Goal: Transaction & Acquisition: Purchase product/service

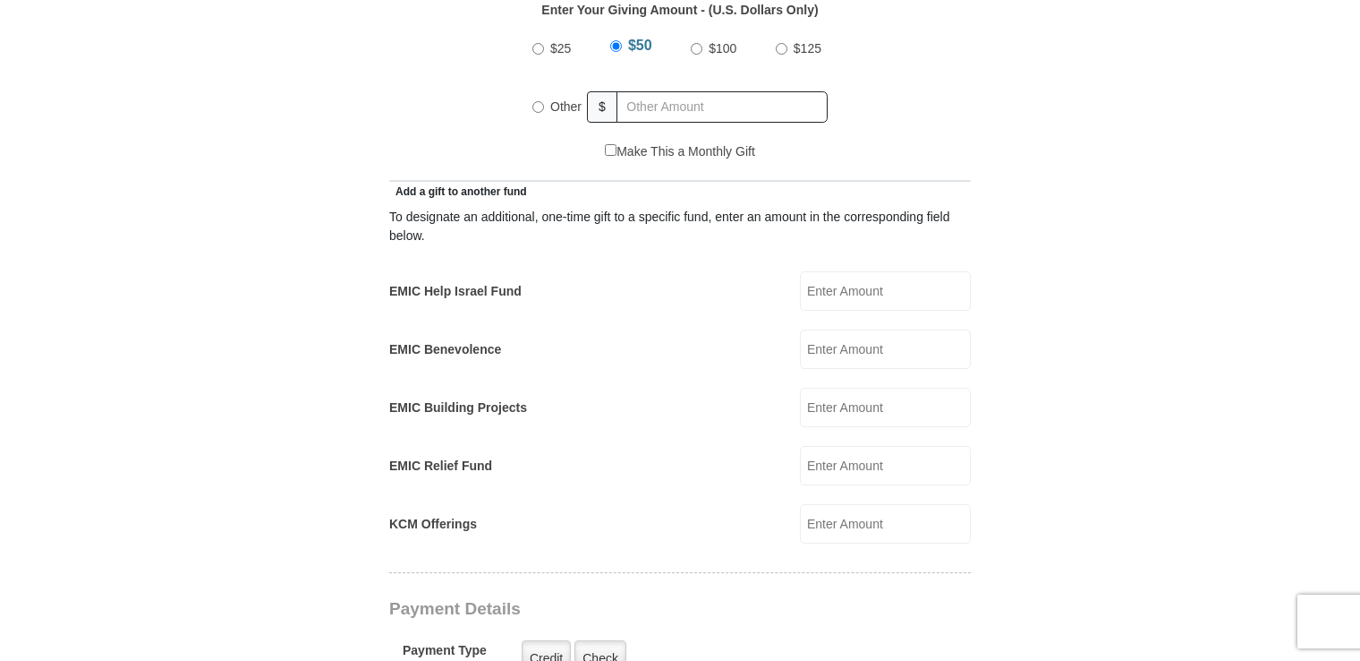
scroll to position [806, 0]
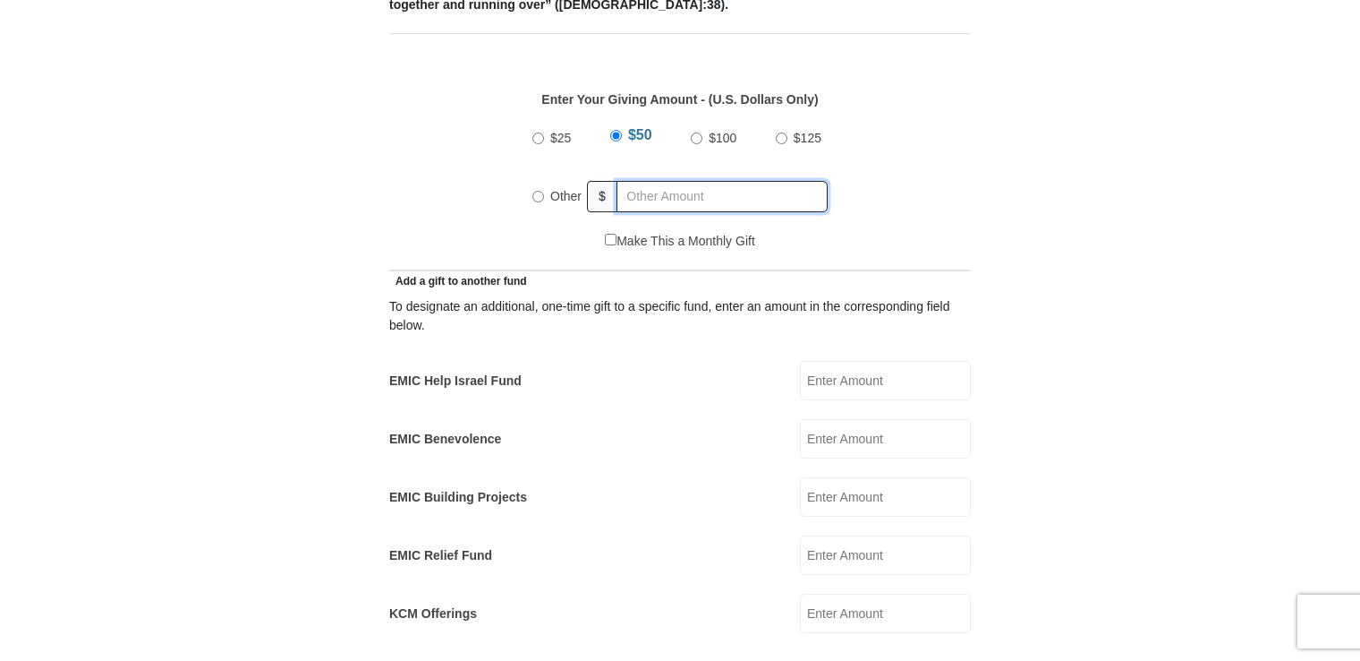
radio input "true"
click at [629, 181] on input "text" at bounding box center [725, 196] width 205 height 31
type input "35"
click at [606, 234] on input "Make This a Monthly Gift" at bounding box center [611, 240] width 12 height 12
checkbox input "true"
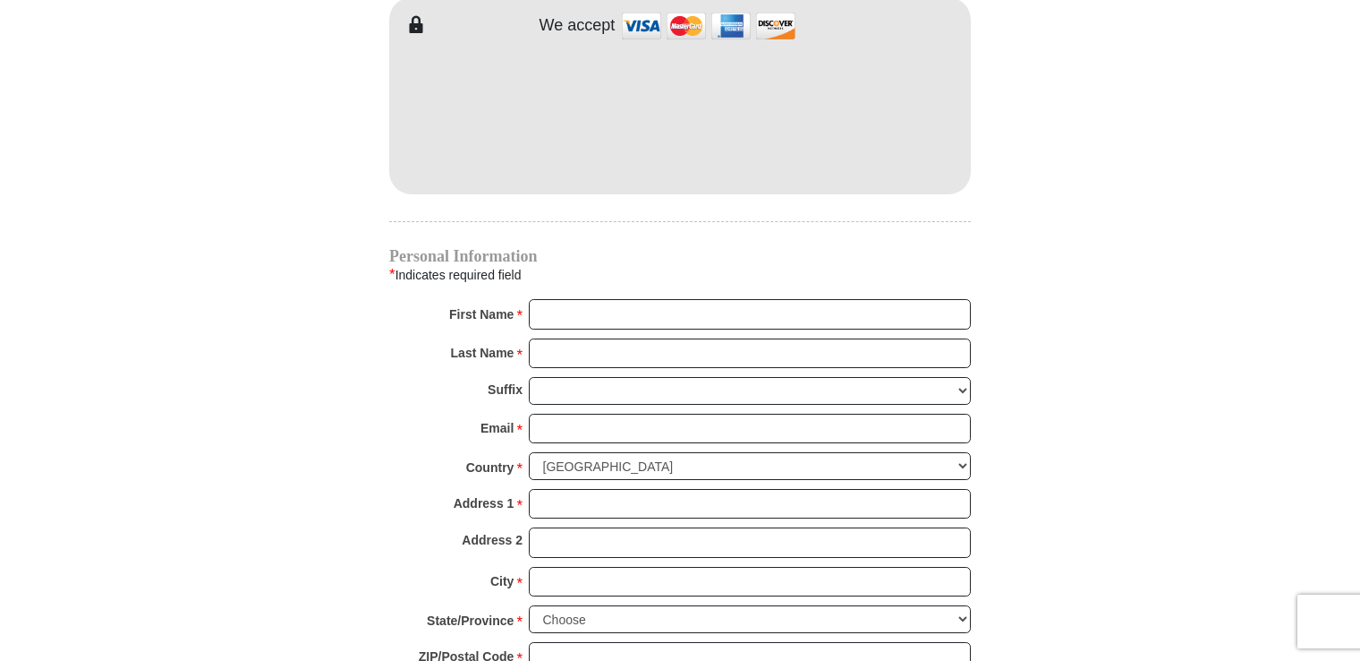
scroll to position [1790, 0]
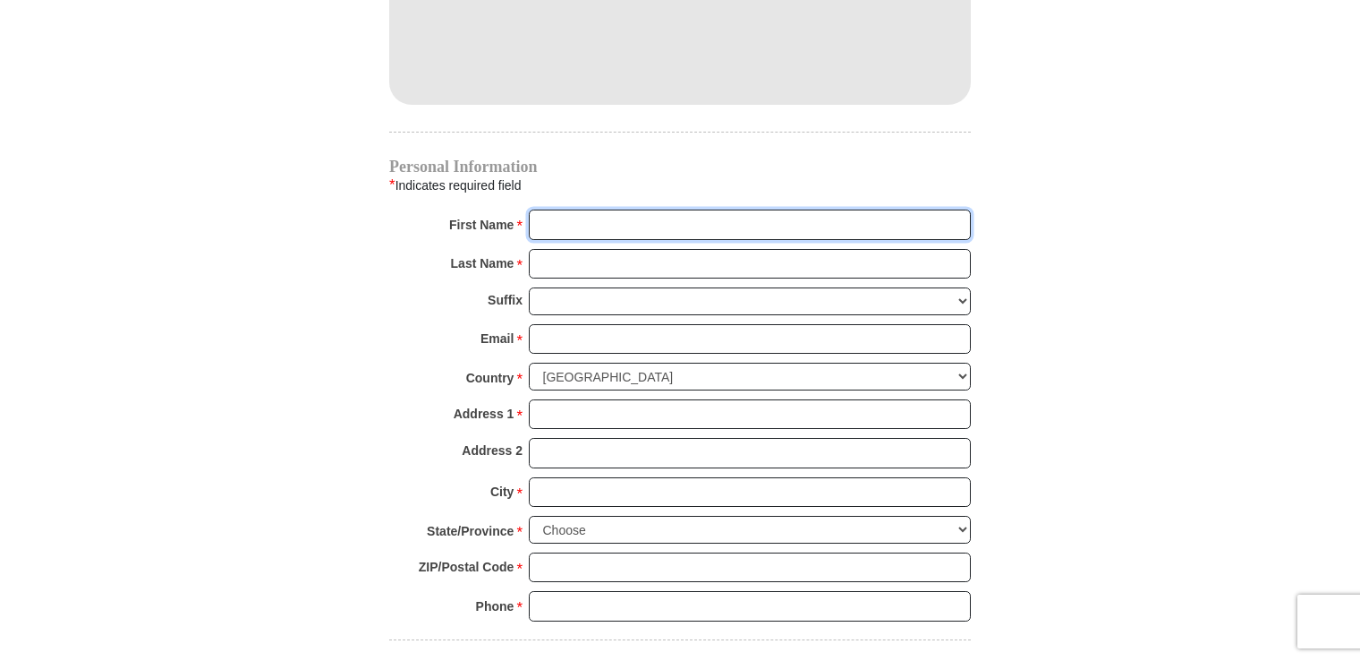
click at [596, 209] on input "First Name *" at bounding box center [750, 224] width 442 height 30
type input "Theresa"
type input "Mitchell"
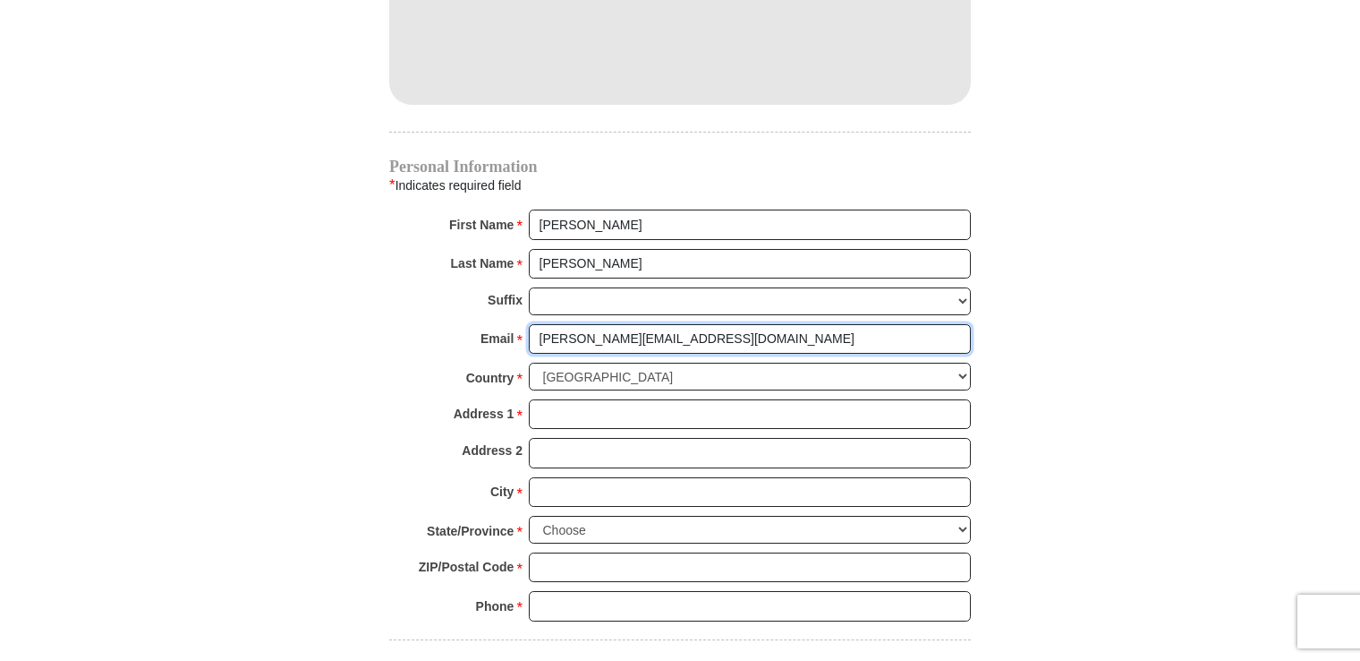
type input "theresa_mitchell@sbcglobal.net"
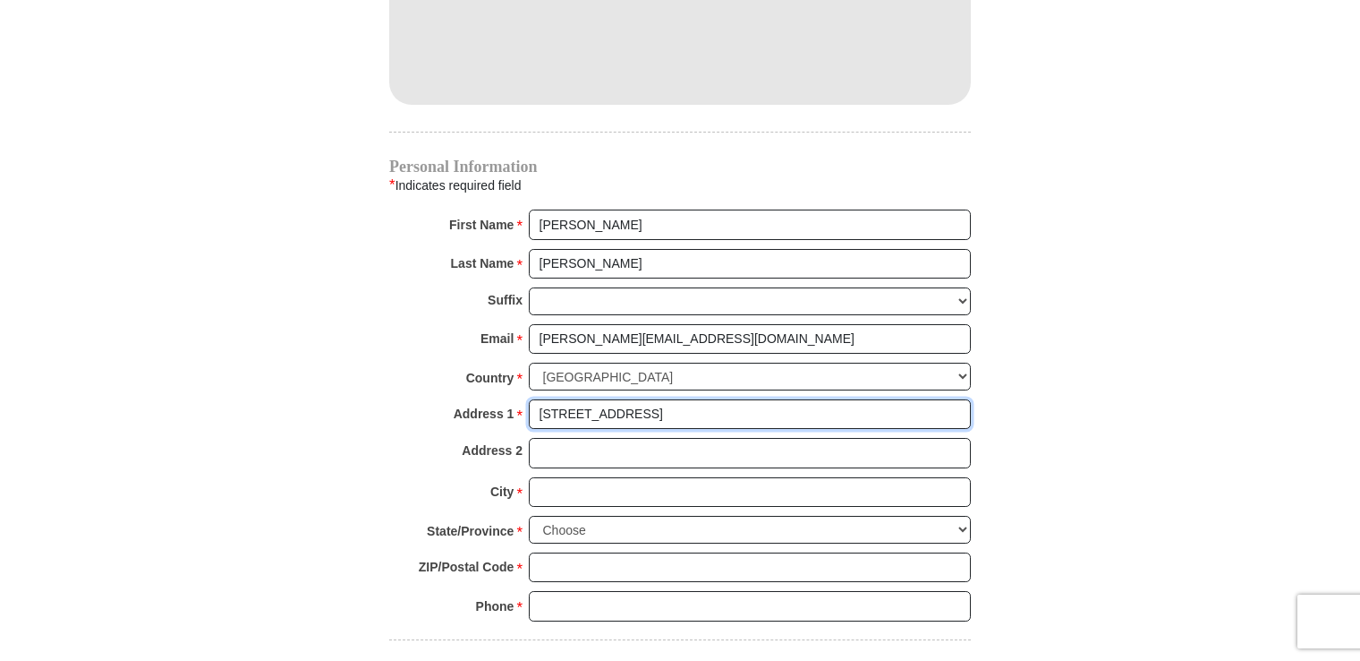
type input "1625 Moulin Ave"
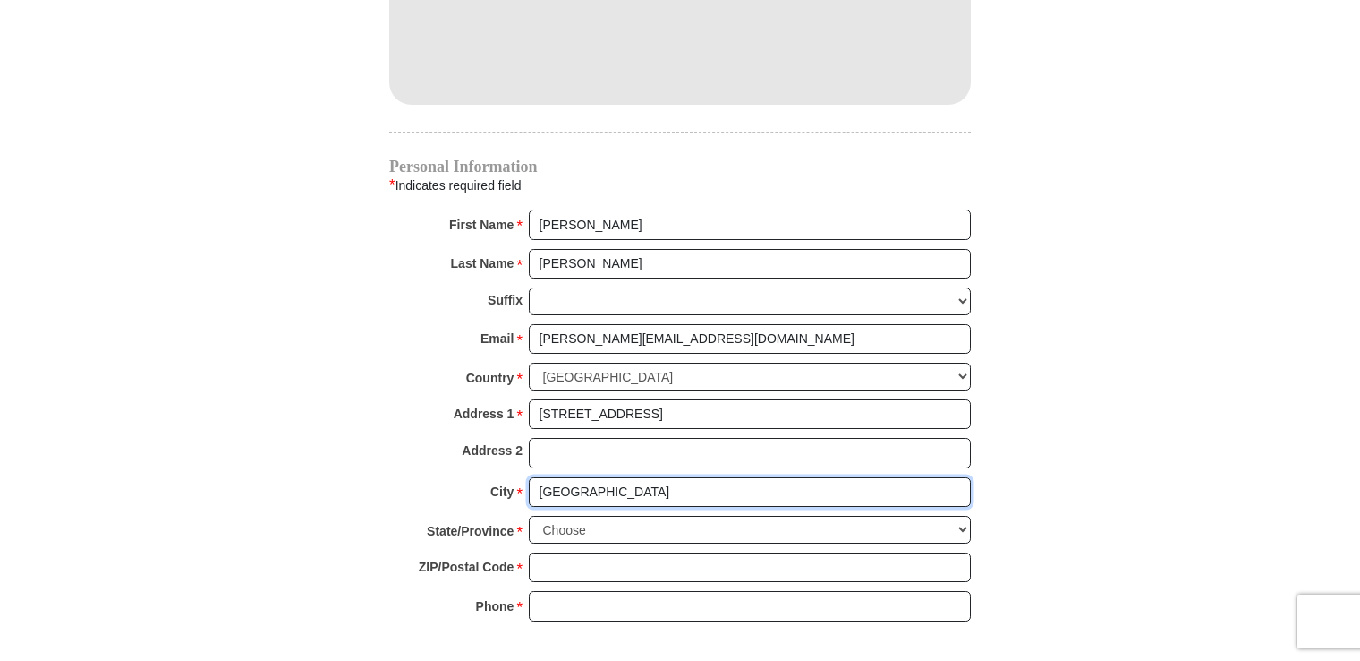
type input "Madison Heights"
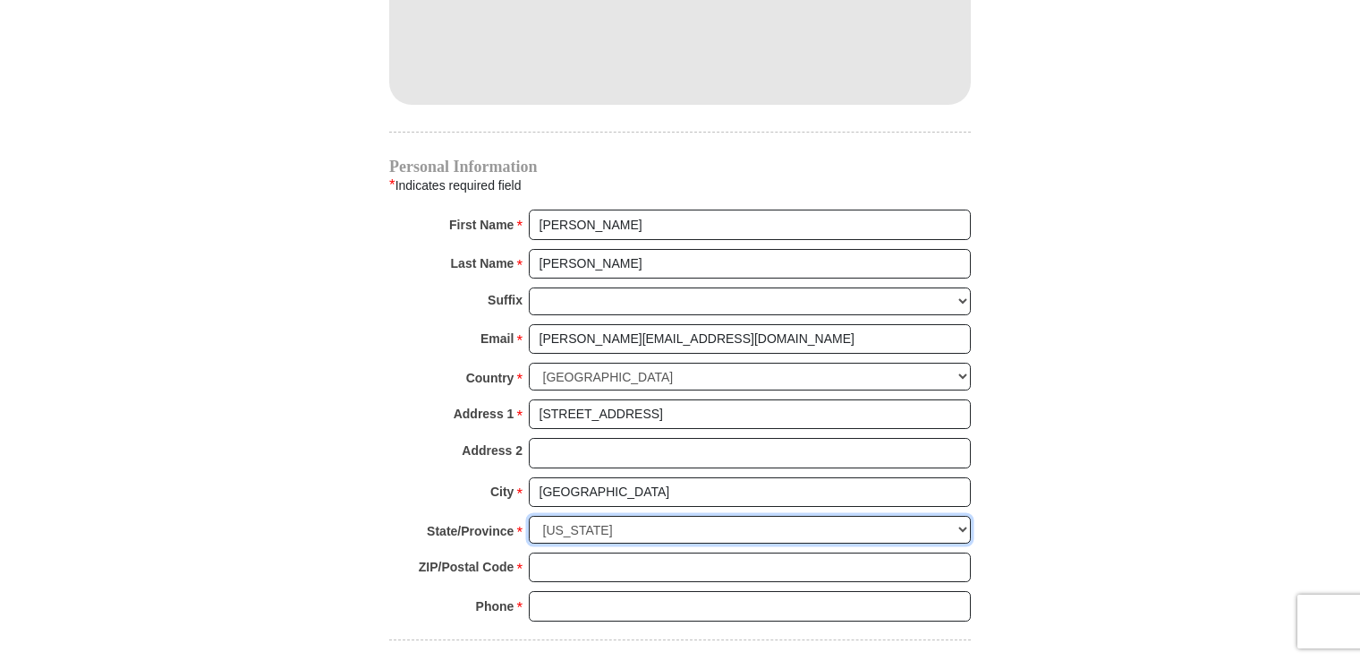
select select "MI"
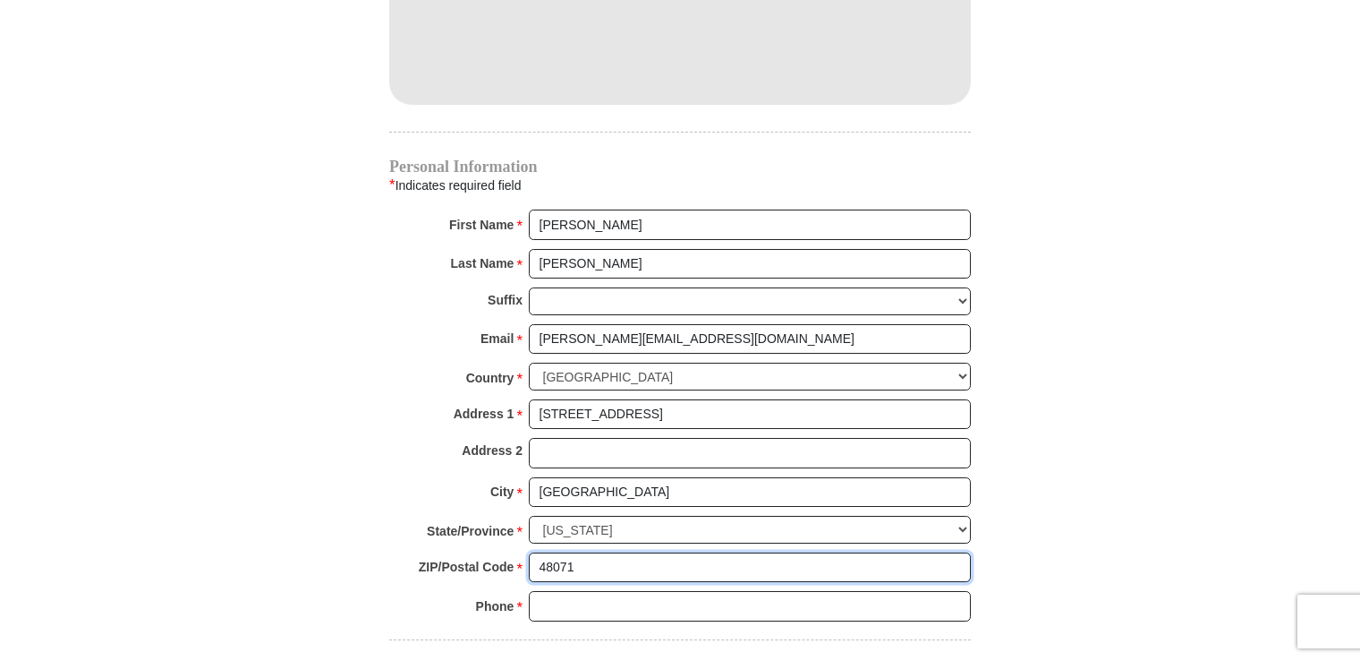
type input "48071"
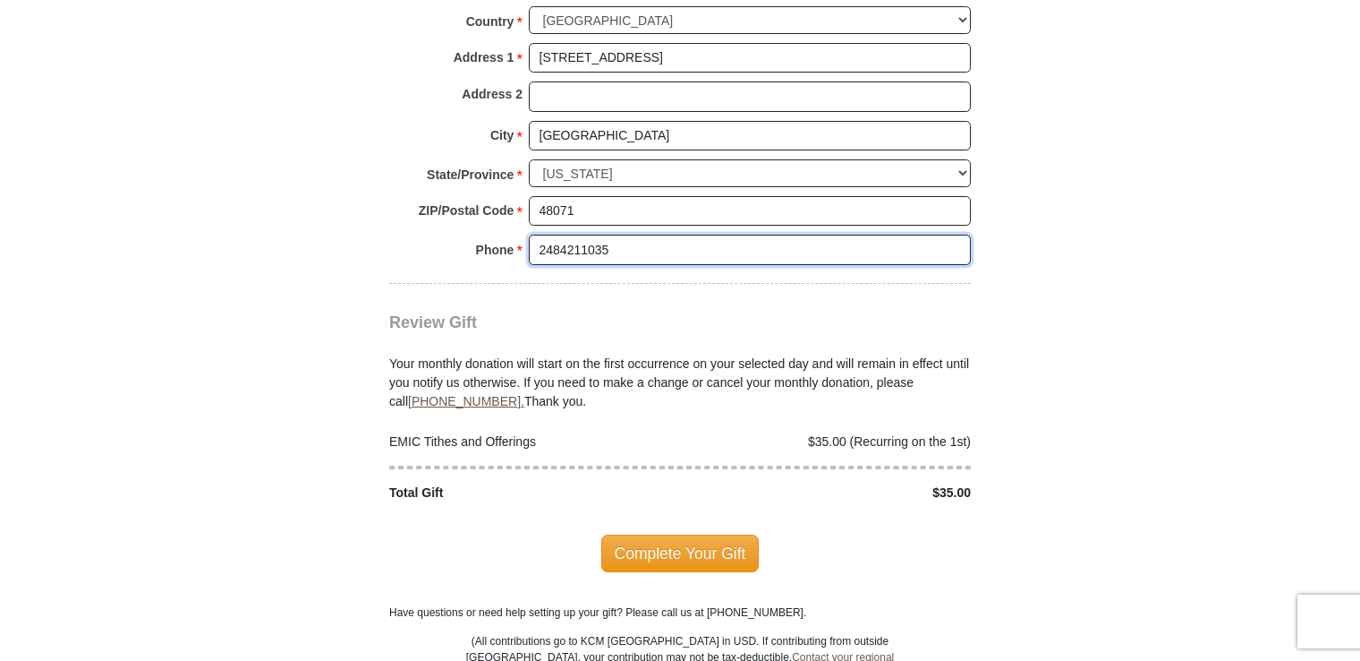
scroll to position [2148, 0]
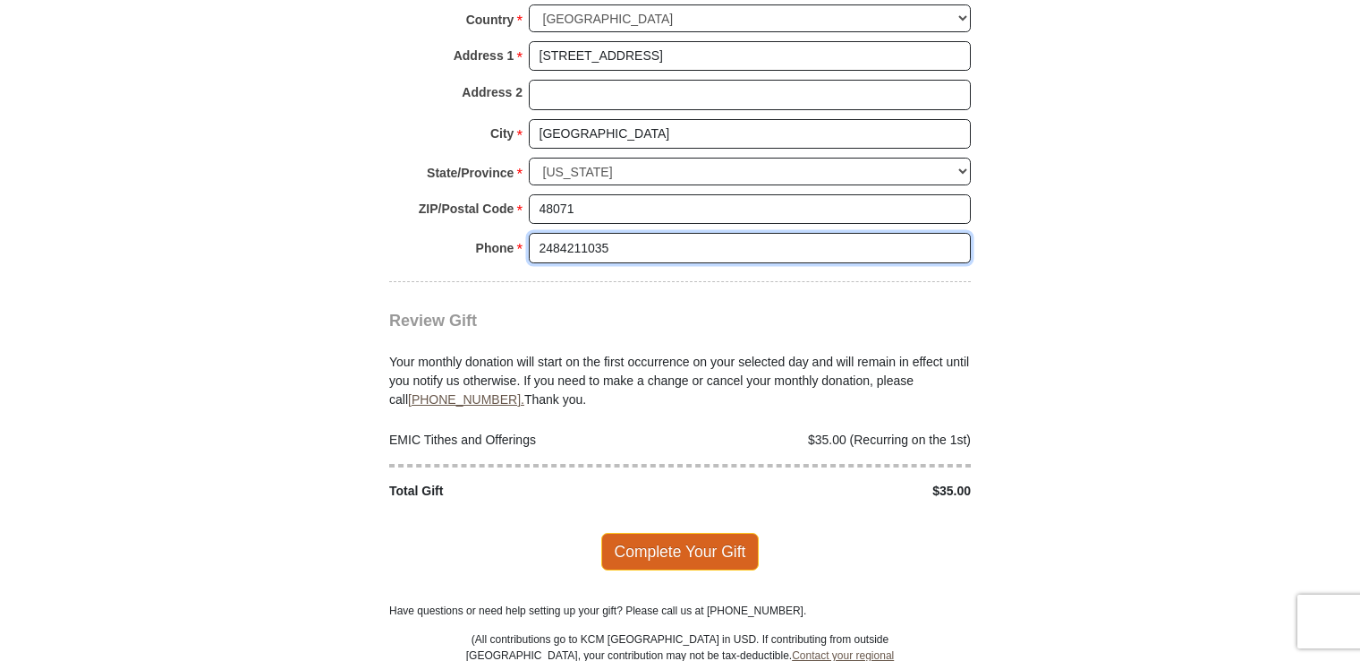
type input "2484211035"
click at [709, 533] on span "Complete Your Gift" at bounding box center [680, 552] width 158 height 38
